Goal: Information Seeking & Learning: Check status

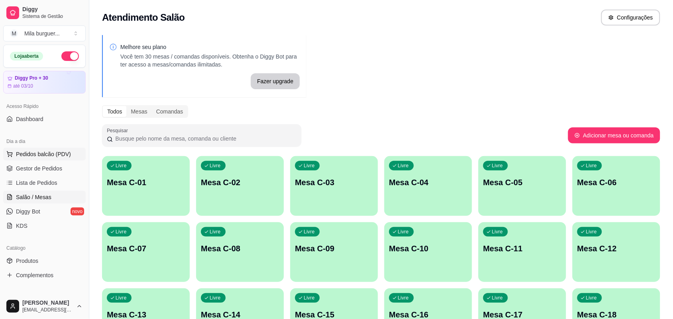
click at [43, 153] on span "Pedidos balcão (PDV)" at bounding box center [43, 154] width 55 height 8
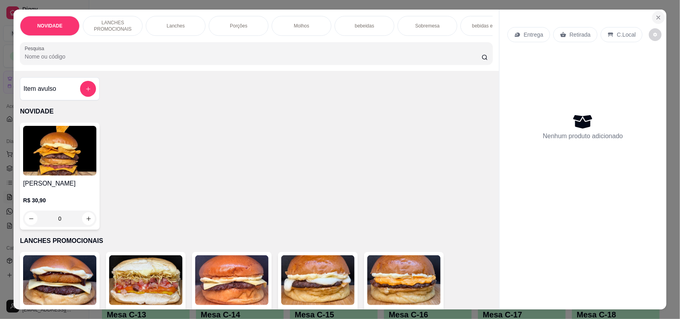
click at [656, 18] on icon "Close" at bounding box center [659, 17] width 6 height 6
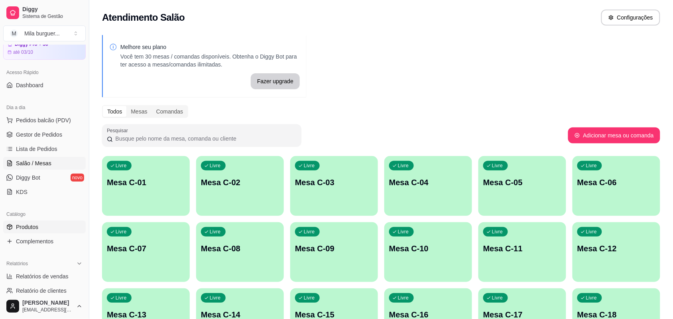
scroll to position [50, 0]
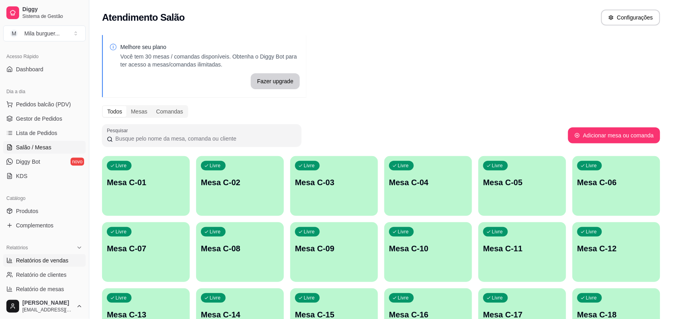
click at [23, 257] on span "Relatórios de vendas" at bounding box center [42, 261] width 53 height 8
select select "ALL"
select select "0"
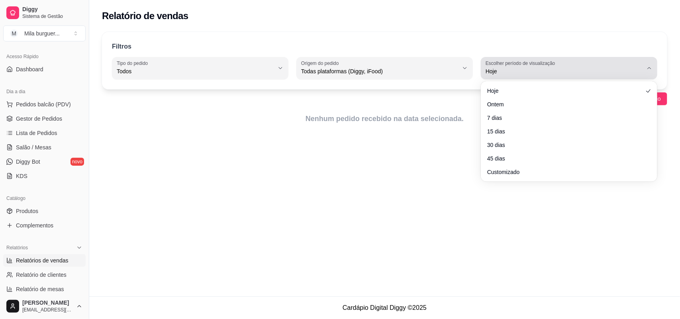
click at [647, 70] on icon "button" at bounding box center [649, 68] width 6 height 6
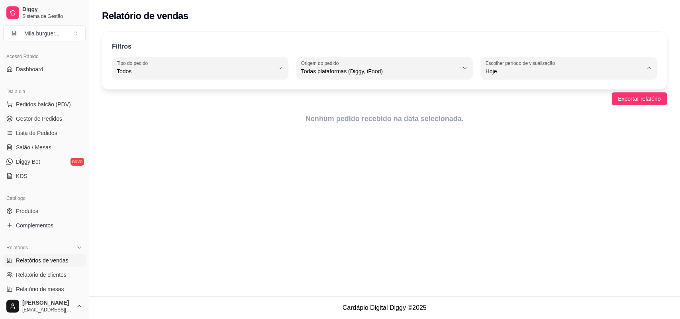
click at [514, 102] on span "Ontem" at bounding box center [565, 104] width 149 height 8
type input "1"
select select "1"
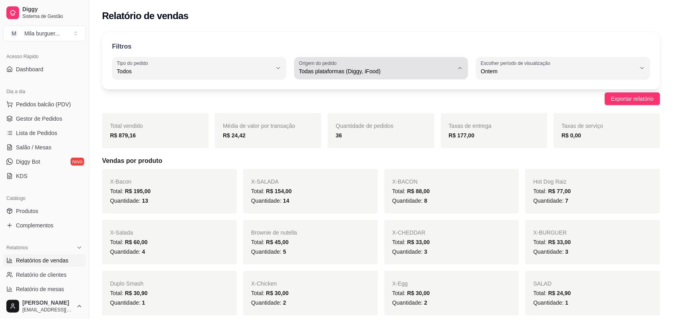
click at [462, 68] on icon "button" at bounding box center [460, 68] width 6 height 6
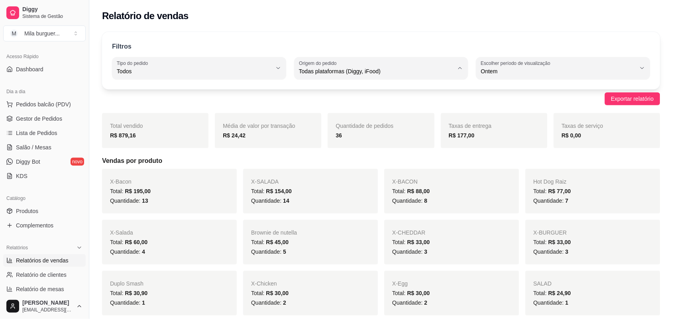
click at [319, 118] on span "iFood" at bounding box center [377, 117] width 147 height 8
type input "IFOOD"
select select "IFOOD"
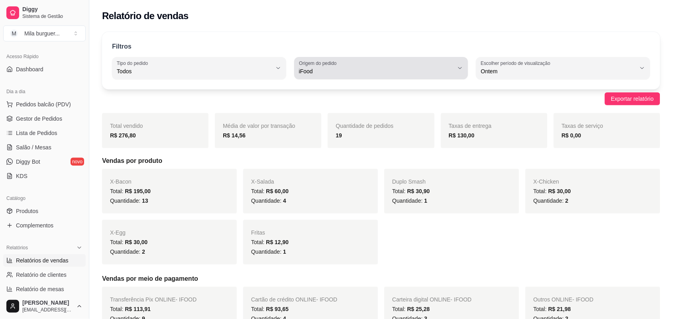
click at [461, 69] on icon "button" at bounding box center [460, 68] width 6 height 6
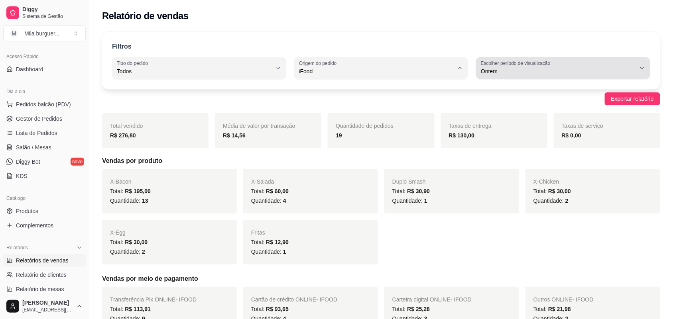
click at [646, 69] on button "Escolher período de visualização Ontem" at bounding box center [563, 68] width 174 height 22
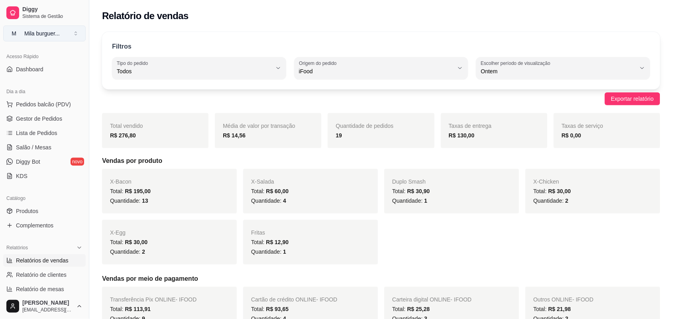
click at [75, 33] on button "M Mila burguer ..." at bounding box center [44, 34] width 82 height 16
click at [66, 73] on div "M Mila Salgados" at bounding box center [46, 75] width 88 height 13
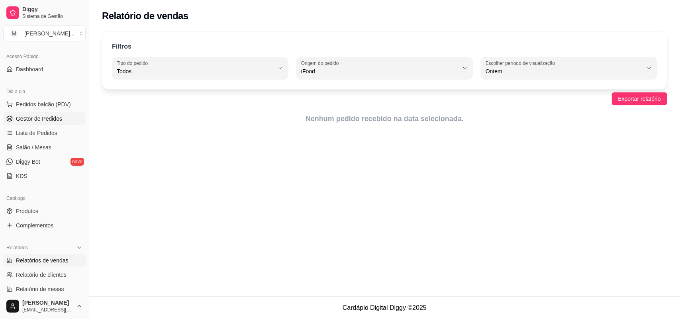
click at [37, 116] on span "Gestor de Pedidos" at bounding box center [39, 119] width 46 height 8
